Goal: Transaction & Acquisition: Purchase product/service

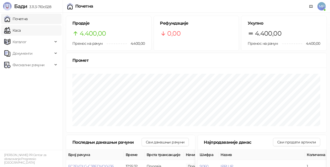
click at [21, 33] on link "Каса" at bounding box center [12, 30] width 16 height 10
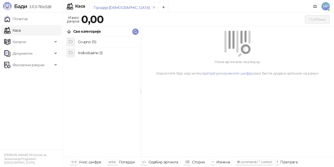
click at [111, 54] on h4 "Individualno (1)" at bounding box center [107, 53] width 58 height 8
click at [102, 41] on h4 "IPRU" at bounding box center [107, 42] width 58 height 8
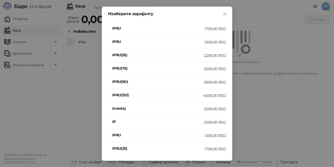
click at [211, 43] on div "1.900,00 RSD" at bounding box center [215, 42] width 22 height 6
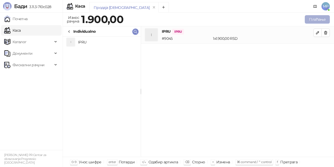
click at [309, 19] on button "Плаћање" at bounding box center [317, 19] width 25 height 8
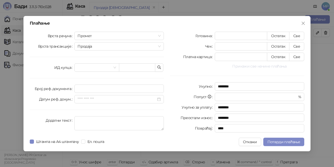
click at [264, 66] on button "Прикажи све начине плаћања" at bounding box center [260, 66] width 90 height 6
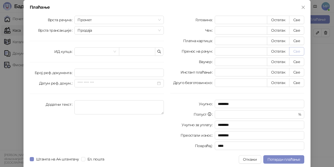
click at [297, 52] on button "Све" at bounding box center [296, 51] width 15 height 8
type input "****"
click at [283, 157] on span "Потврди плаћање" at bounding box center [284, 159] width 33 height 5
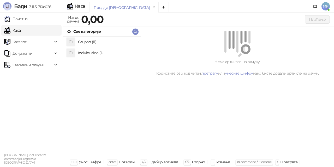
click at [120, 42] on h4 "Grupno (11)" at bounding box center [107, 42] width 58 height 8
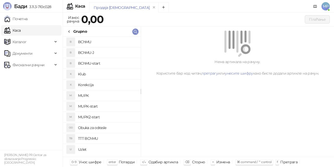
click at [116, 105] on h4 "MUPK-start" at bounding box center [107, 106] width 58 height 8
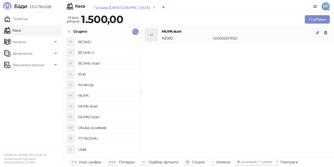
click at [110, 94] on h4 "MUPK" at bounding box center [107, 95] width 58 height 8
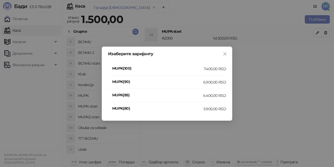
click at [220, 68] on div "7.400,00 RSD" at bounding box center [215, 69] width 22 height 6
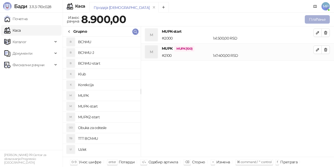
click at [321, 20] on button "Плаћање" at bounding box center [317, 19] width 25 height 8
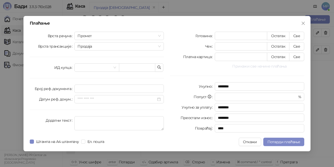
click at [280, 66] on button "Прикажи све начине плаћања" at bounding box center [260, 66] width 90 height 6
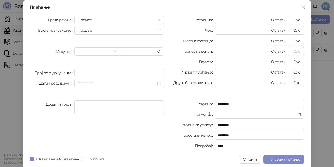
click at [297, 51] on button "Све" at bounding box center [296, 51] width 15 height 8
type input "****"
click at [280, 158] on span "Потврди плаћање" at bounding box center [284, 159] width 33 height 5
